Goal: Information Seeking & Learning: Learn about a topic

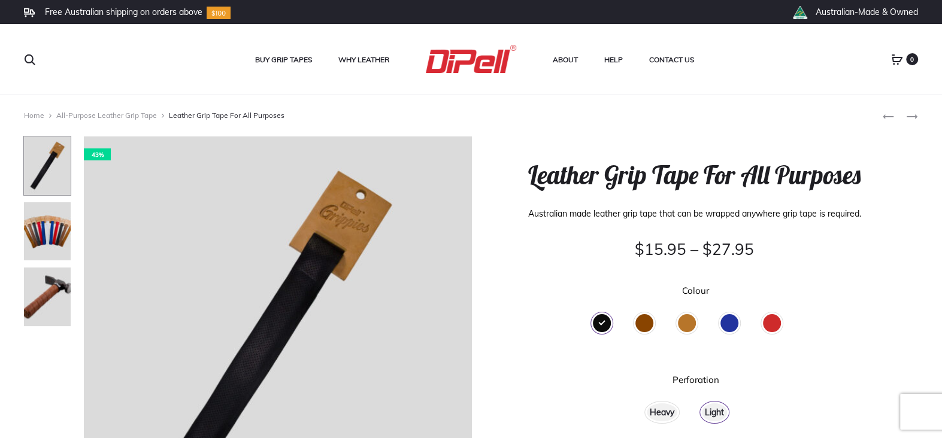
click at [682, 323] on div "Tan" at bounding box center [687, 323] width 18 height 18
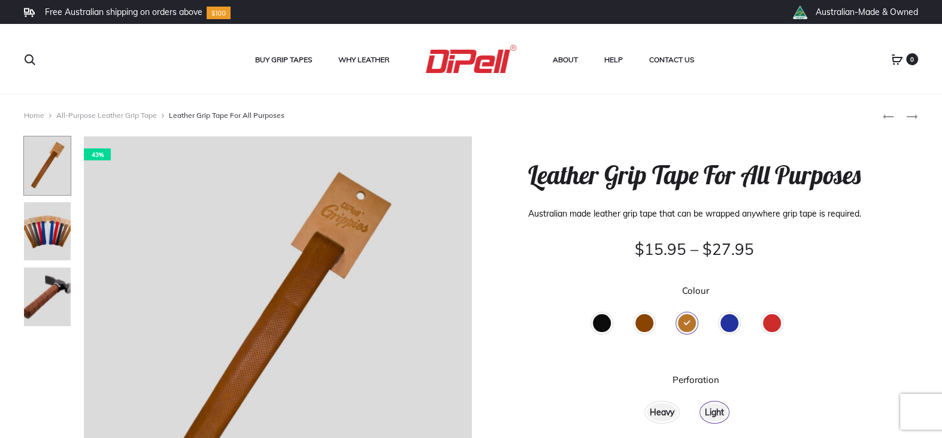
click at [644, 324] on div "Brown" at bounding box center [644, 323] width 18 height 18
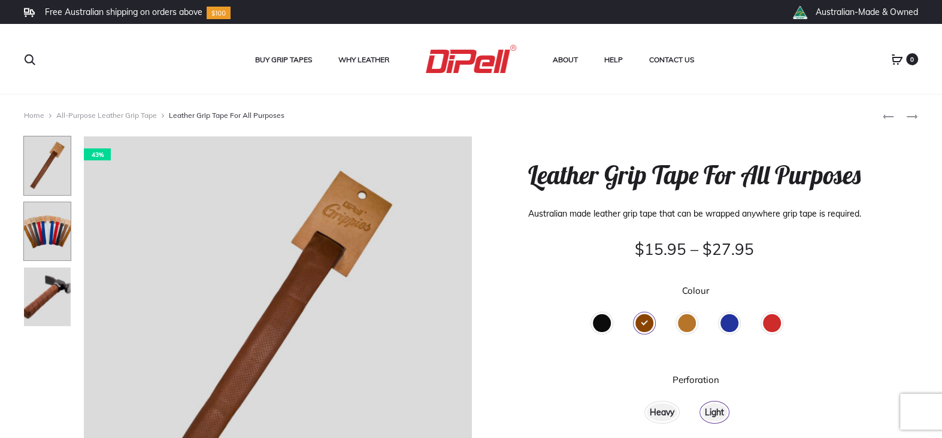
click at [37, 212] on img at bounding box center [47, 232] width 48 height 60
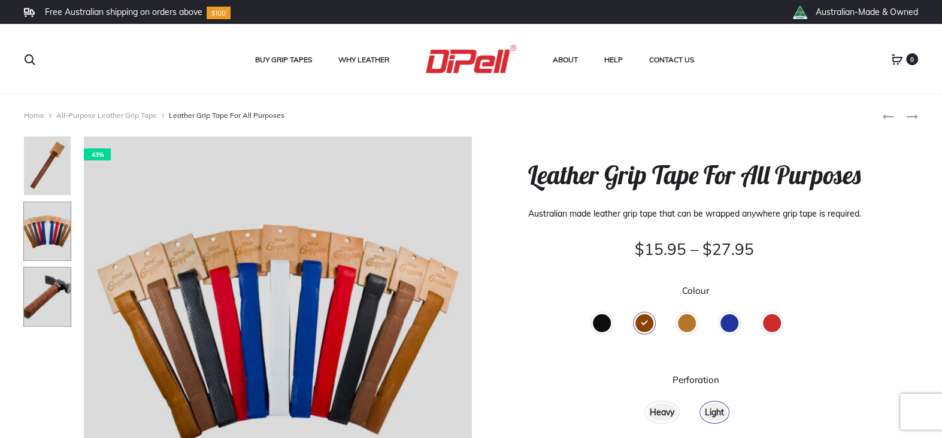
click at [49, 294] on img at bounding box center [47, 297] width 48 height 60
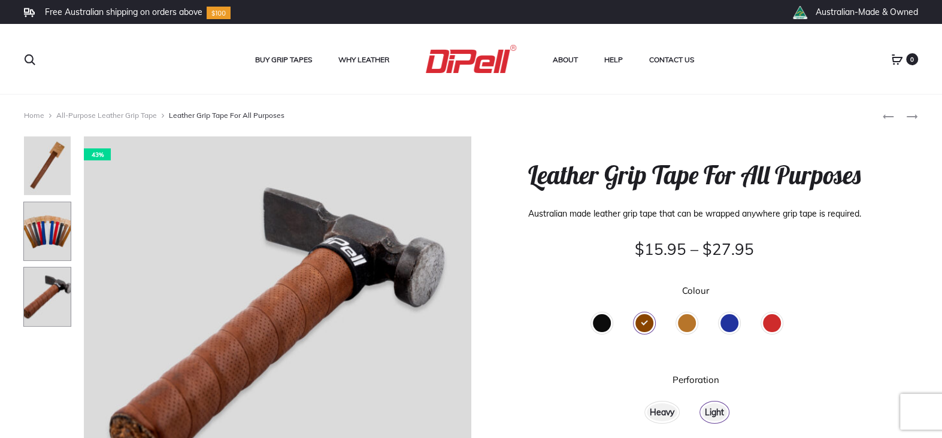
click at [51, 239] on img at bounding box center [47, 232] width 48 height 60
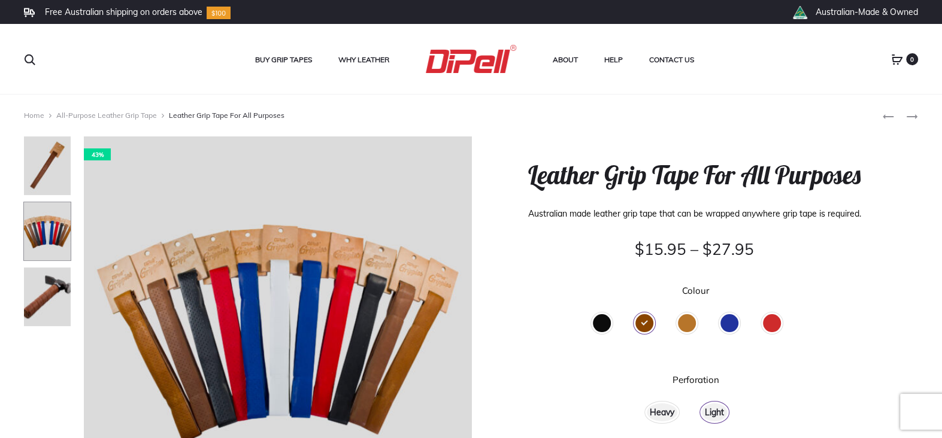
click at [655, 412] on div "Heavy" at bounding box center [662, 413] width 31 height 18
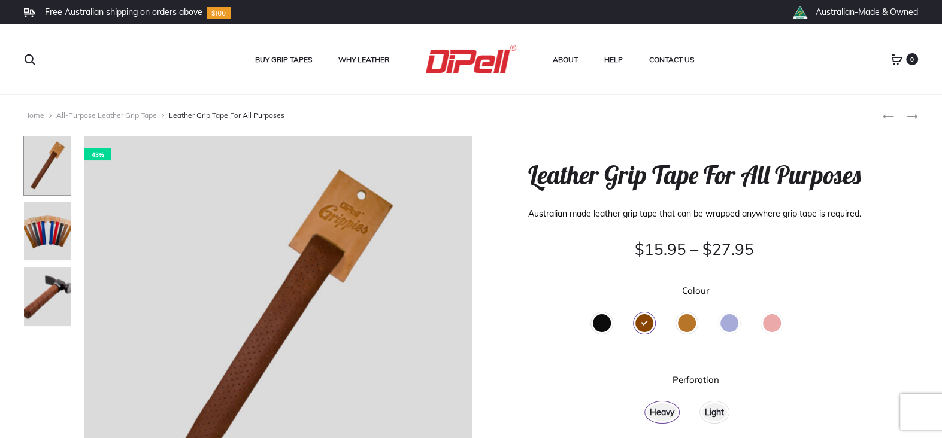
click at [712, 412] on div "Light" at bounding box center [714, 413] width 25 height 18
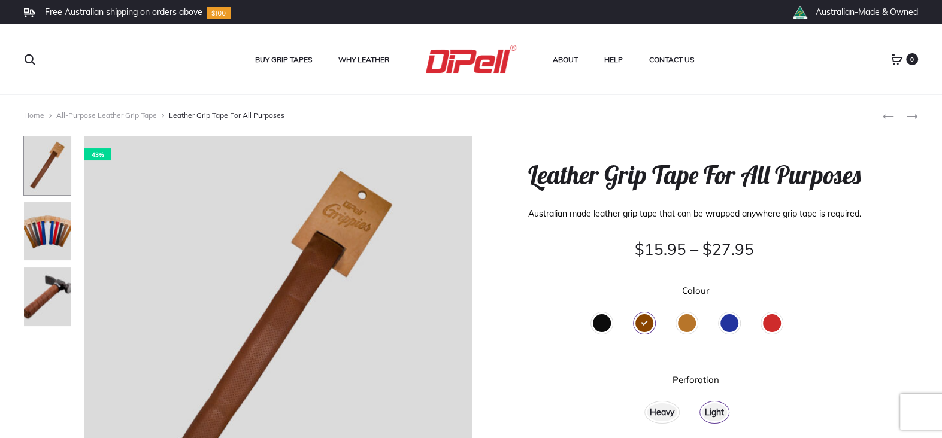
click at [656, 414] on div "Heavy" at bounding box center [662, 413] width 31 height 18
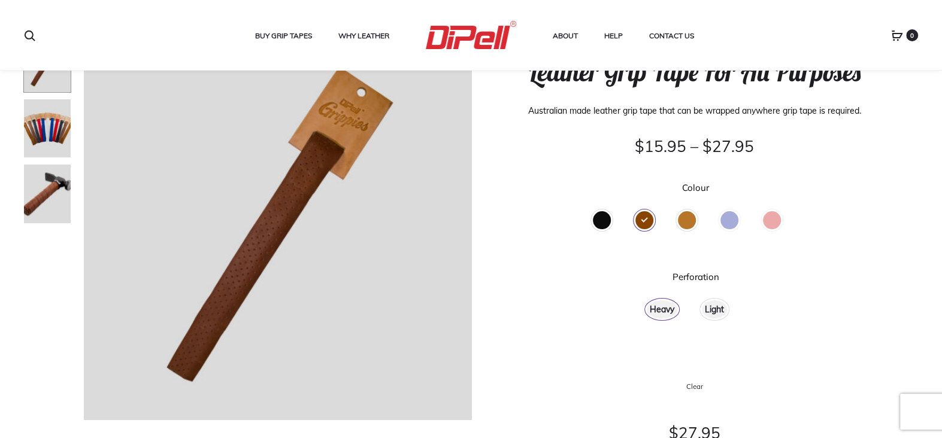
scroll to position [120, 0]
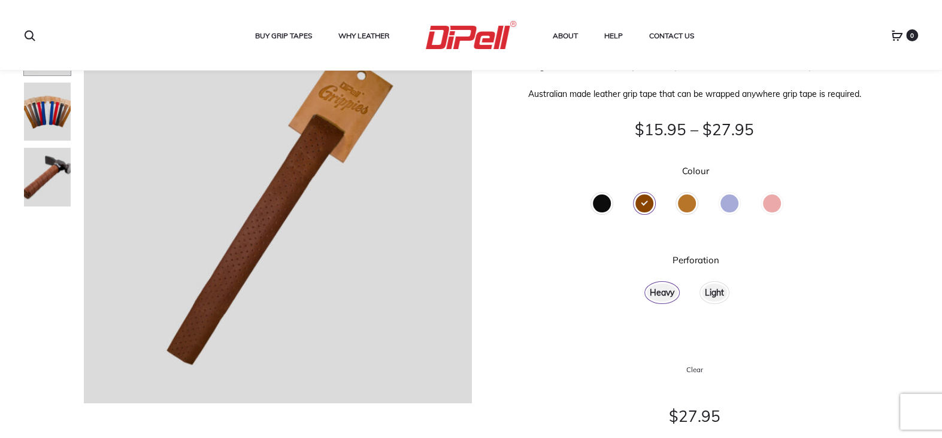
click at [599, 199] on div "Black" at bounding box center [602, 204] width 18 height 18
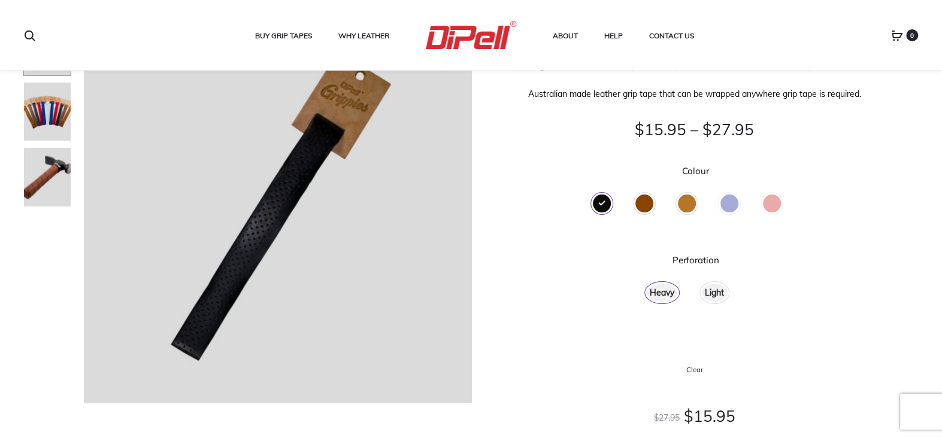
click at [712, 296] on div "Light" at bounding box center [714, 293] width 25 height 18
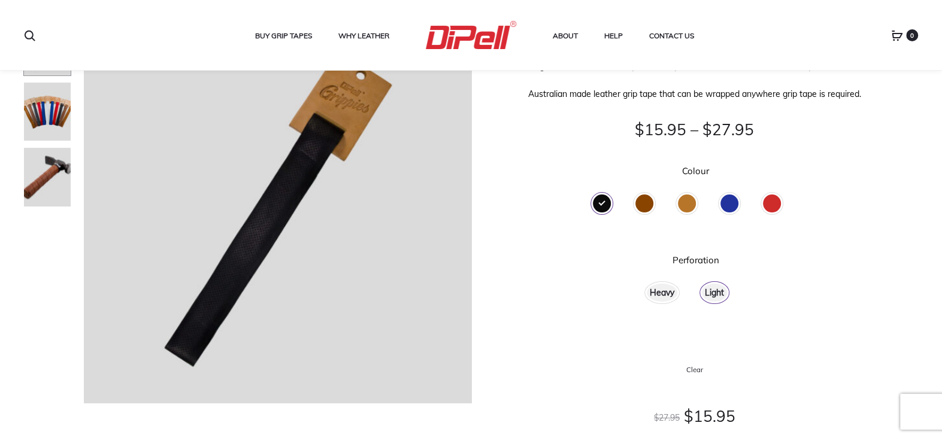
click at [661, 291] on div "Heavy" at bounding box center [662, 293] width 31 height 18
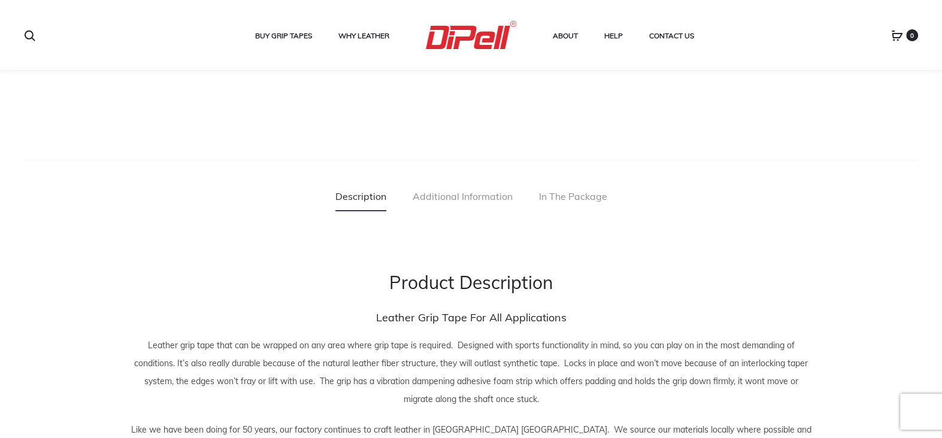
scroll to position [719, 0]
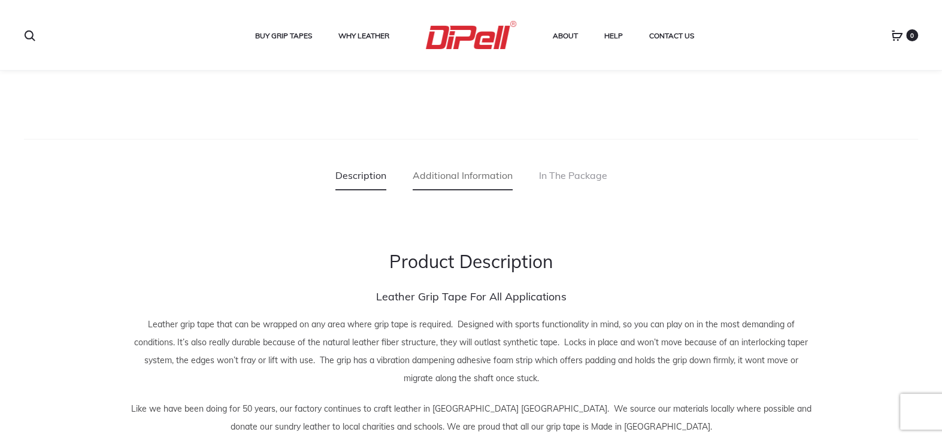
click at [482, 170] on link "Additional Information" at bounding box center [463, 176] width 100 height 30
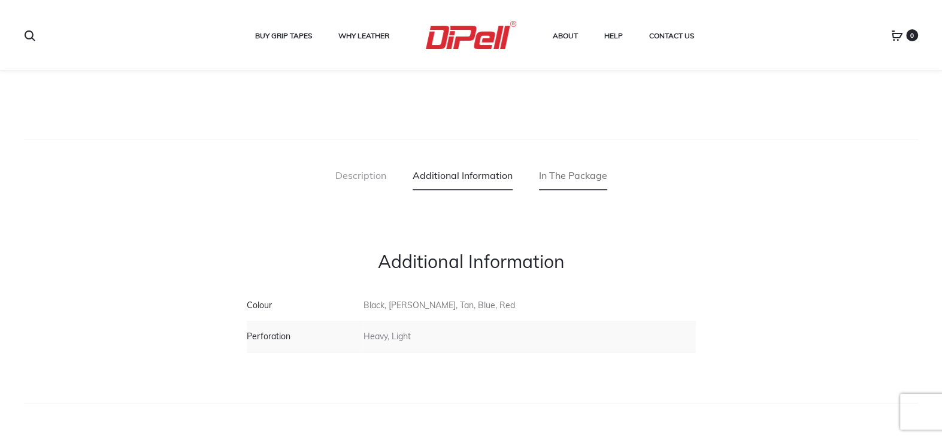
click at [561, 171] on link "In The Package" at bounding box center [573, 176] width 68 height 30
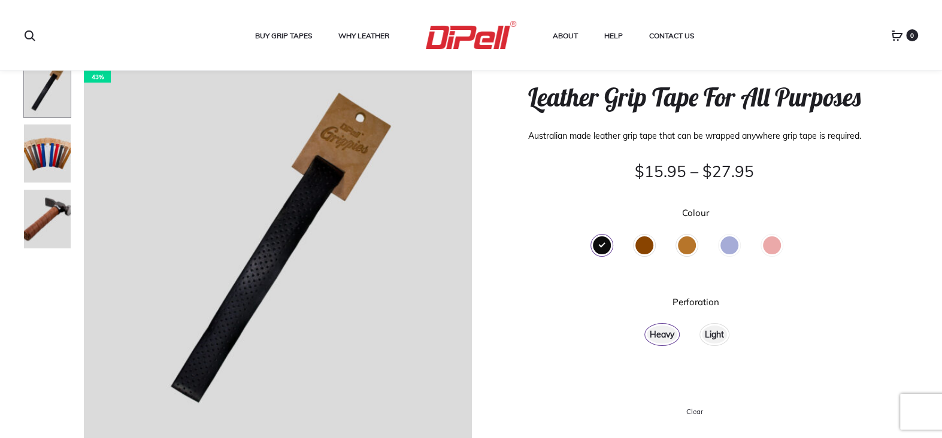
scroll to position [0, 0]
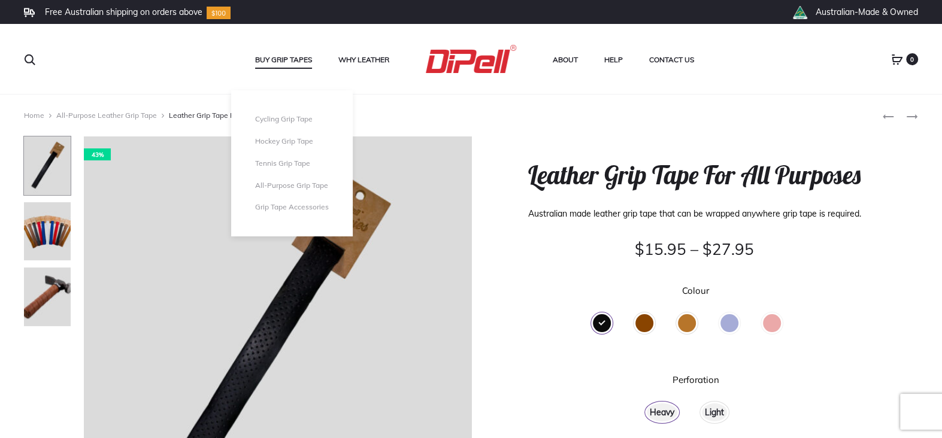
click at [284, 55] on link "Buy Grip Tapes" at bounding box center [283, 60] width 57 height 16
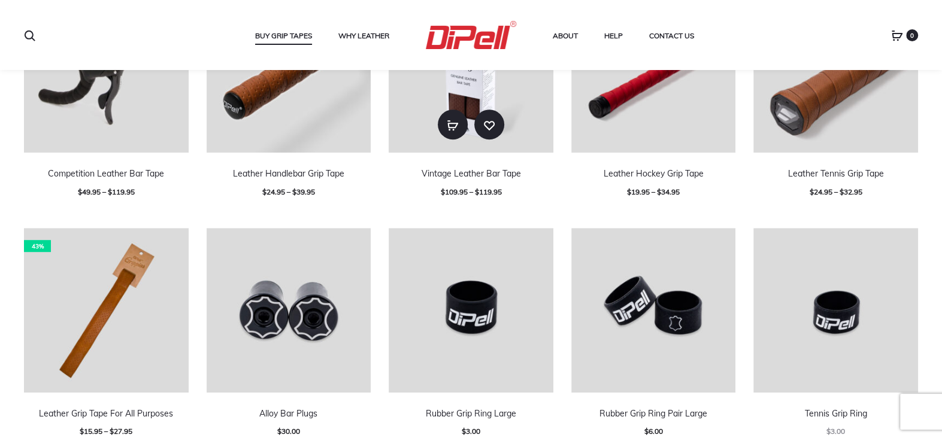
scroll to position [328, 0]
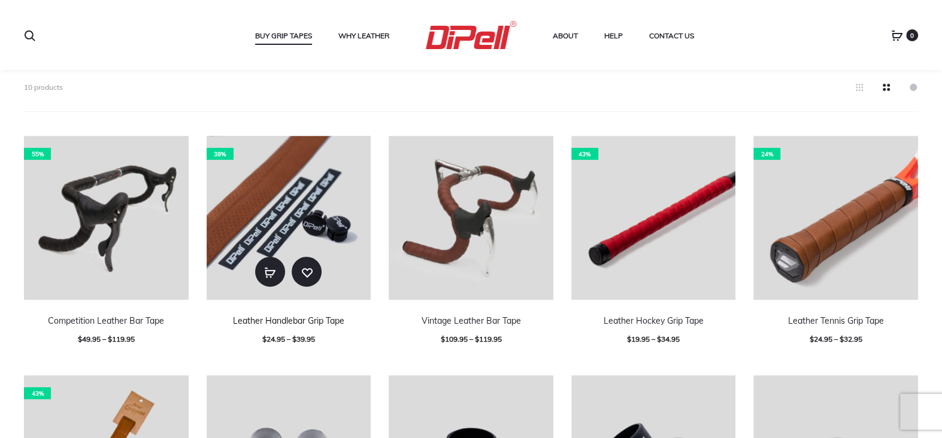
click at [297, 323] on link "Leather Handlebar Grip Tape" at bounding box center [288, 321] width 111 height 11
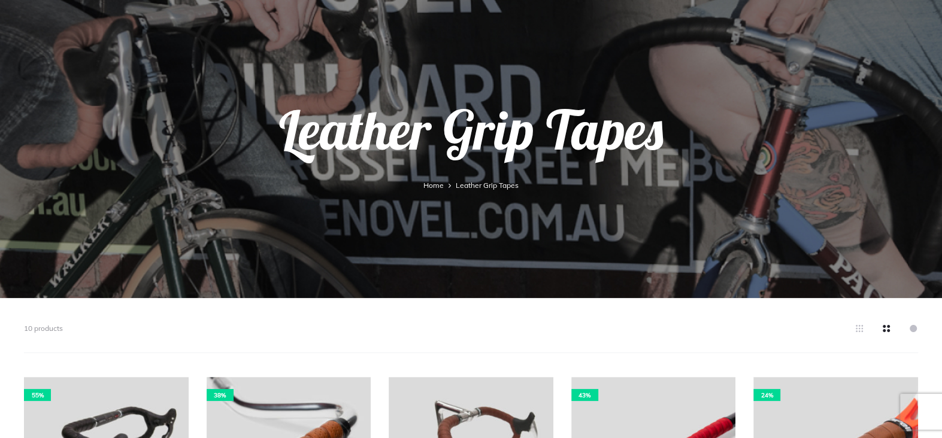
scroll to position [0, 0]
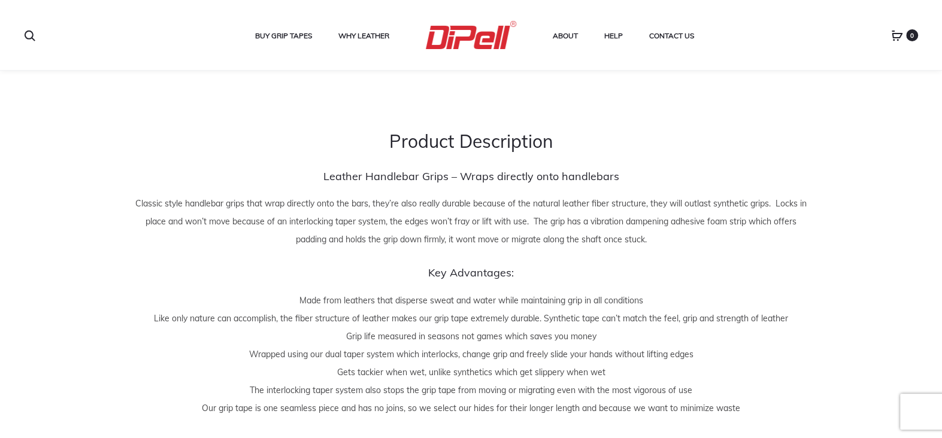
scroll to position [779, 0]
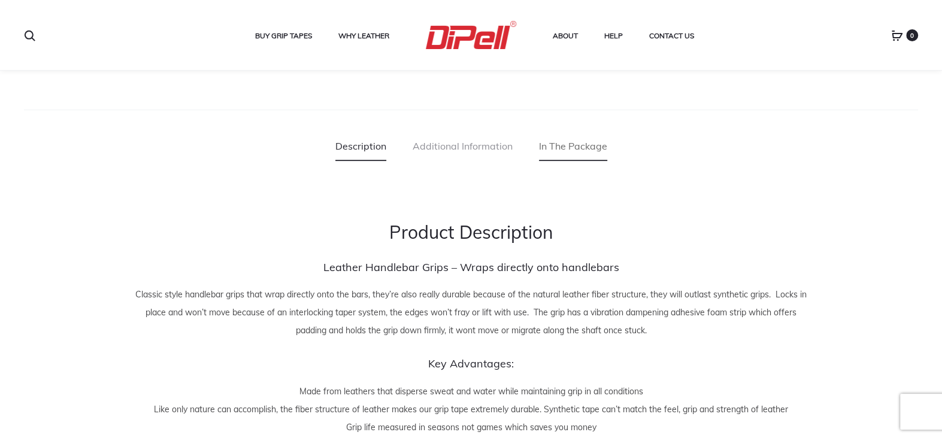
click at [561, 141] on link "In The Package" at bounding box center [573, 146] width 68 height 30
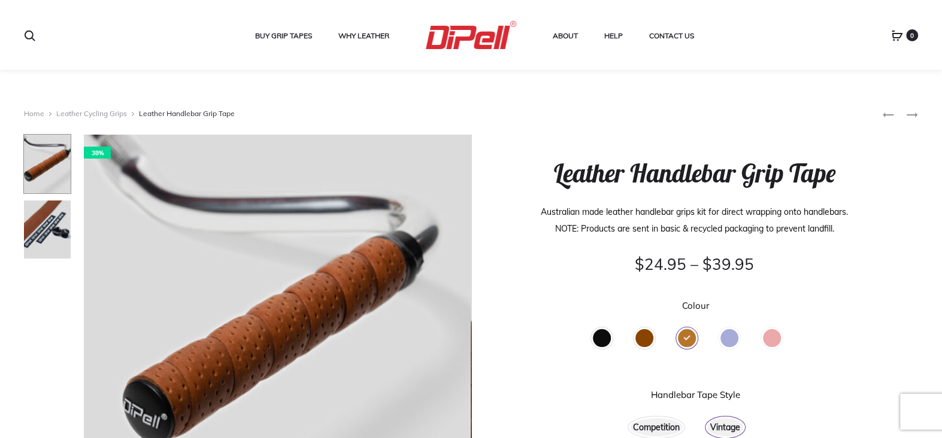
scroll to position [0, 0]
